Goal: Transaction & Acquisition: Purchase product/service

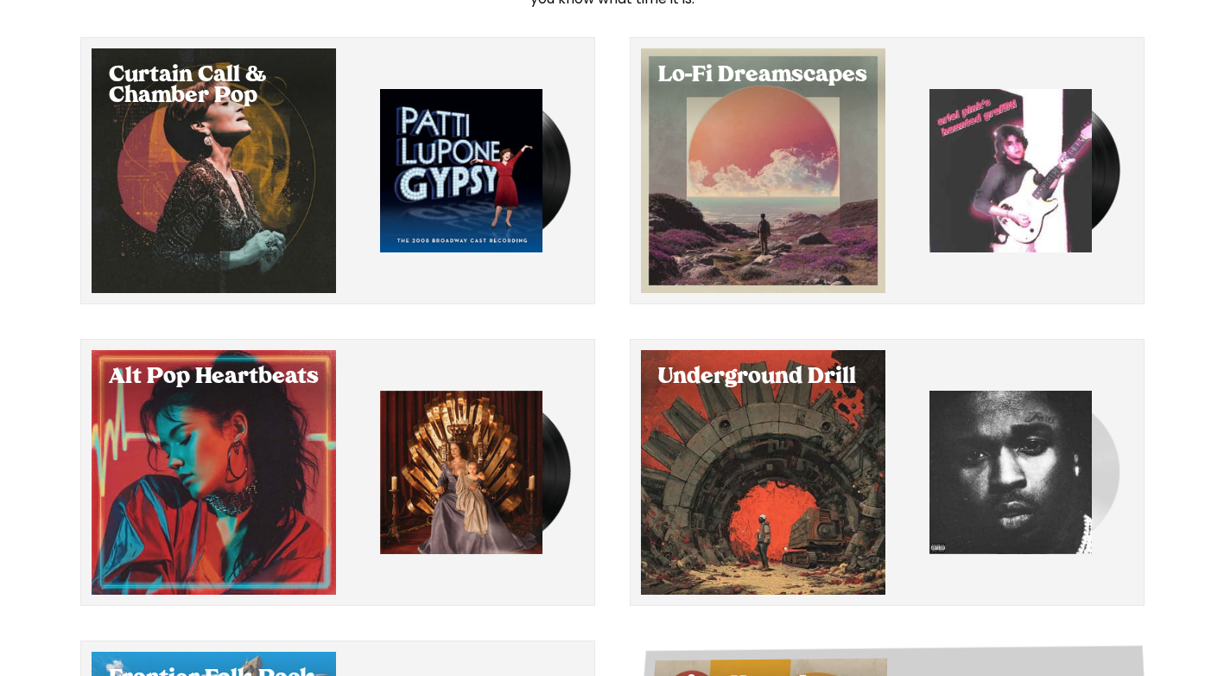
scroll to position [117, 0]
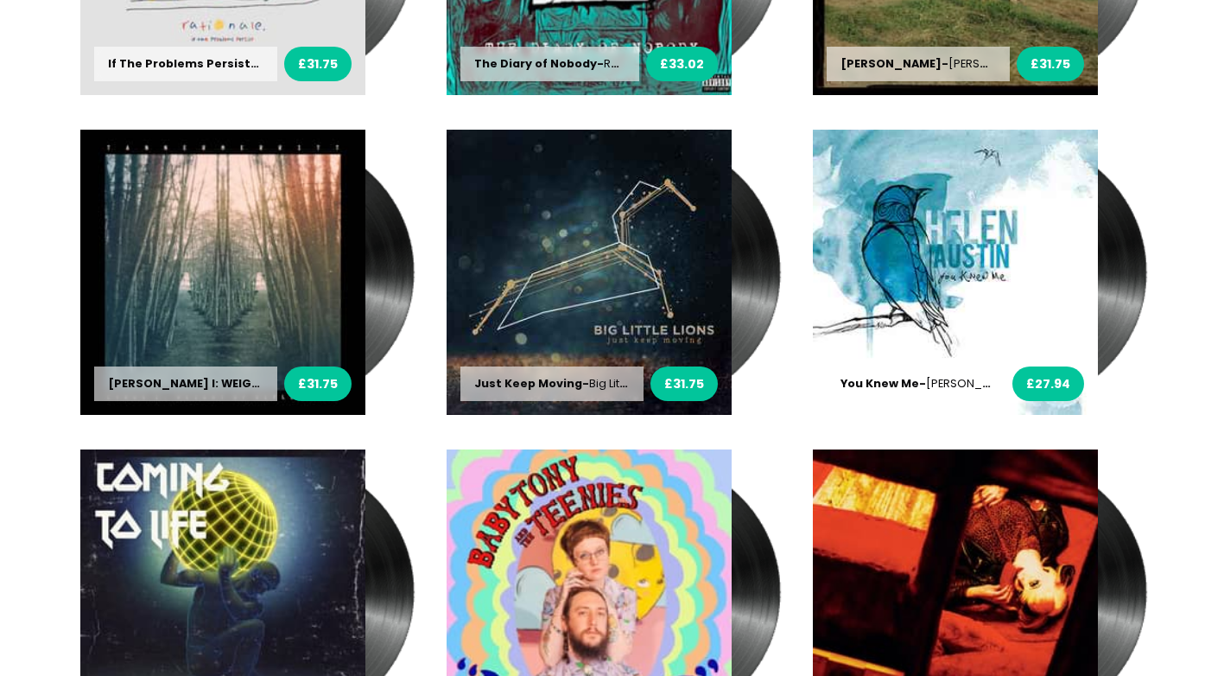
scroll to position [1210, 0]
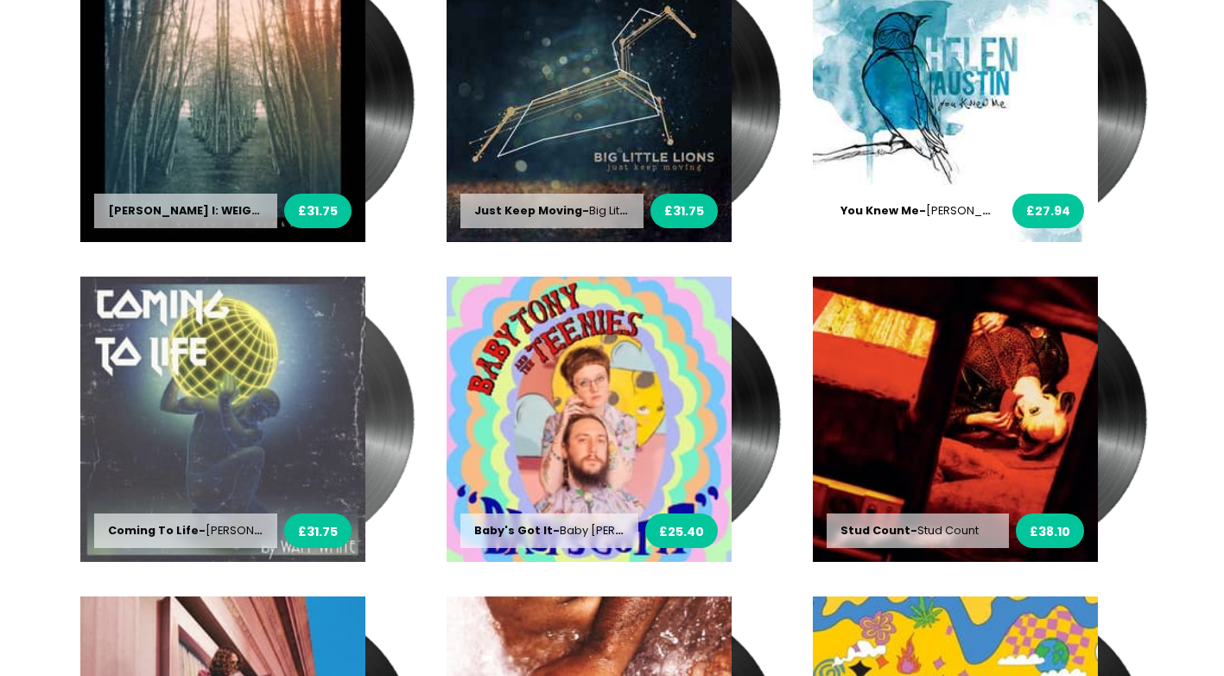
click at [315, 454] on img at bounding box center [222, 419] width 285 height 285
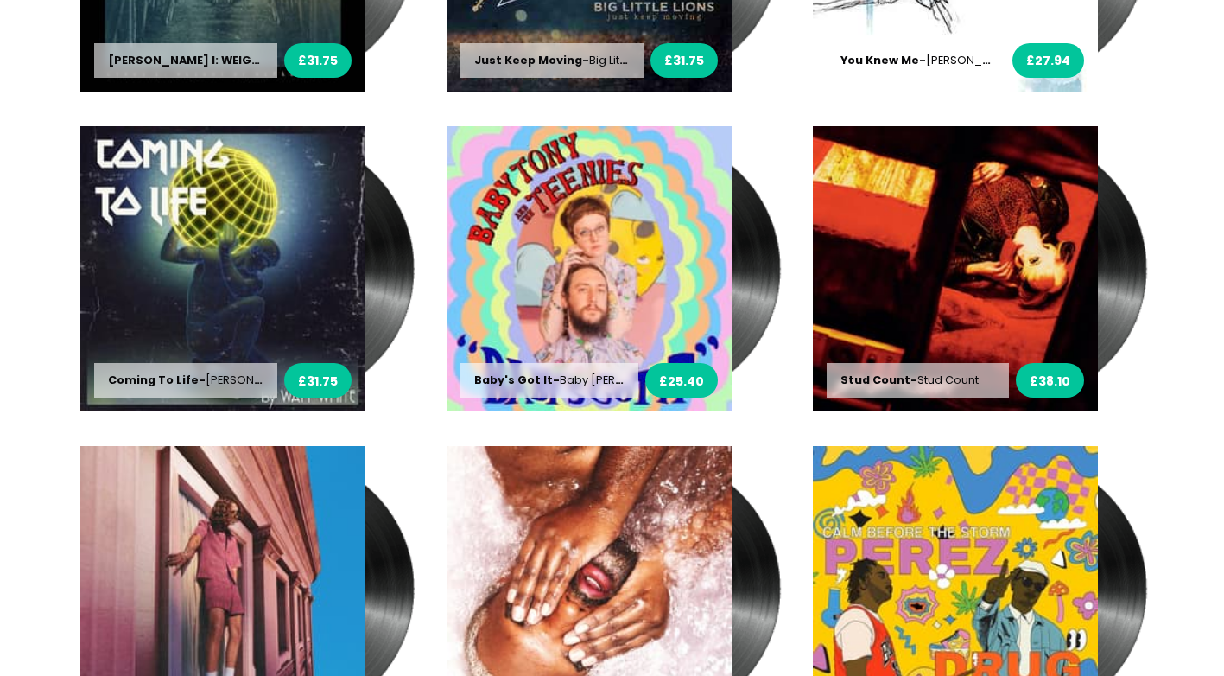
scroll to position [1469, 0]
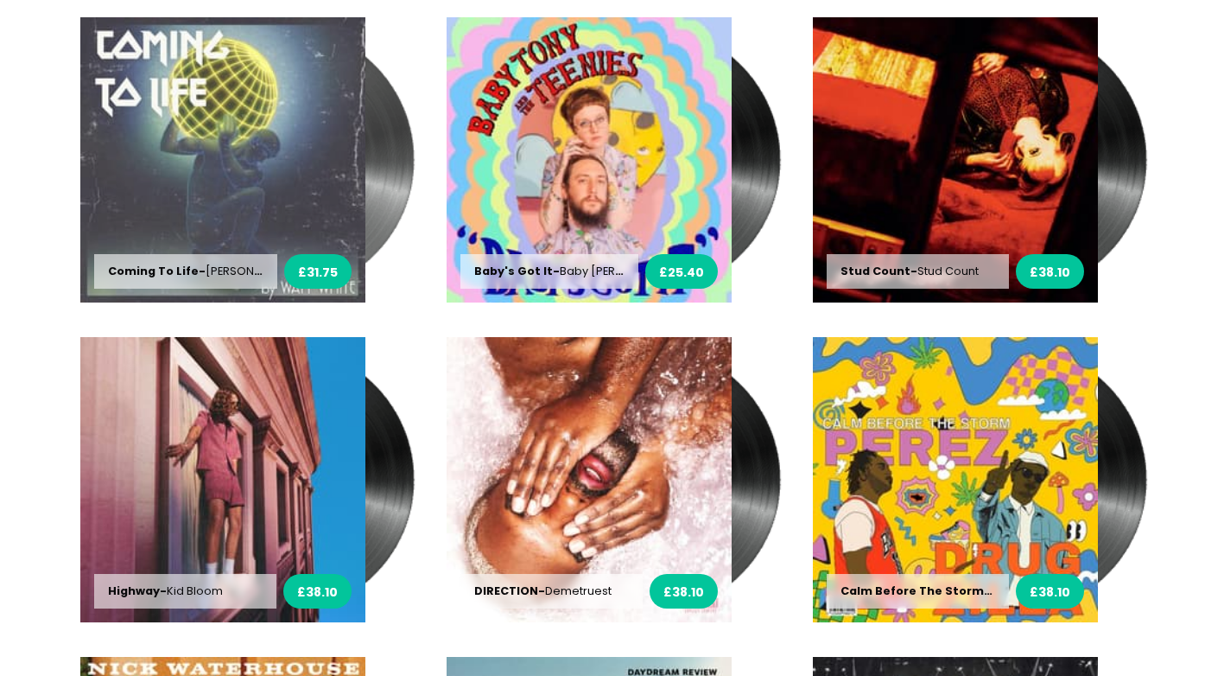
click at [258, 277] on img at bounding box center [222, 159] width 285 height 285
click at [258, 269] on img at bounding box center [222, 159] width 285 height 285
click at [328, 270] on span "£31.75" at bounding box center [318, 273] width 40 height 18
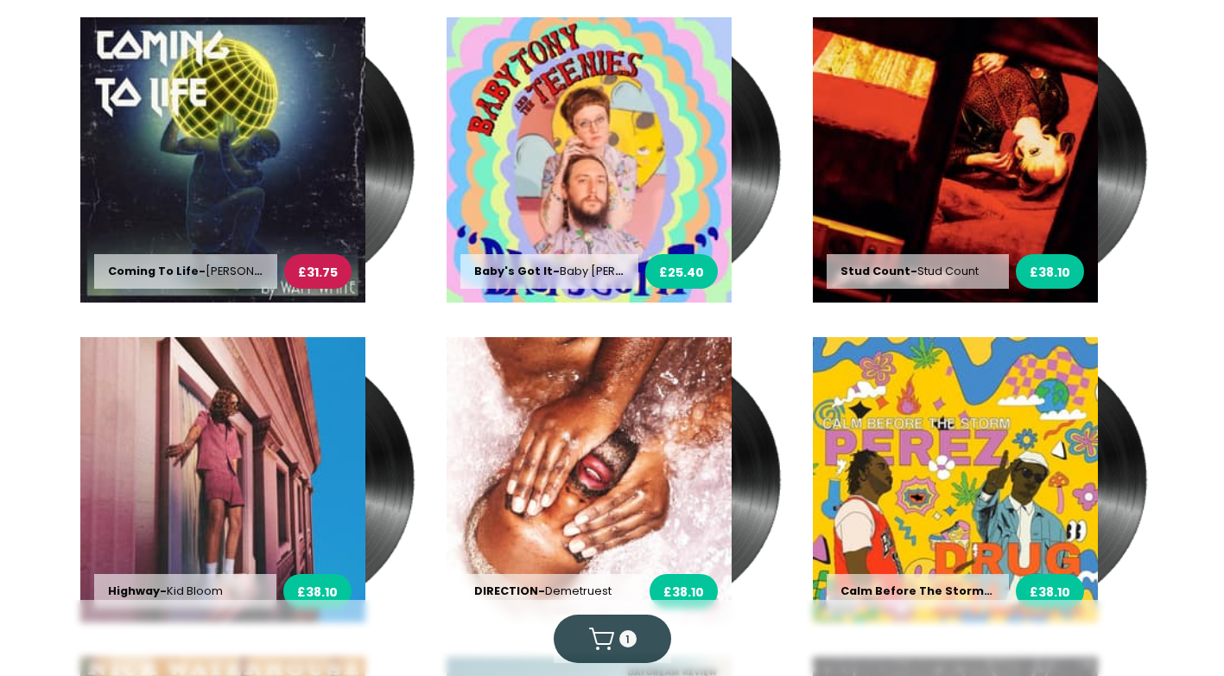
click at [626, 629] on div "1" at bounding box center [612, 639] width 48 height 28
